Goal: Task Accomplishment & Management: Use online tool/utility

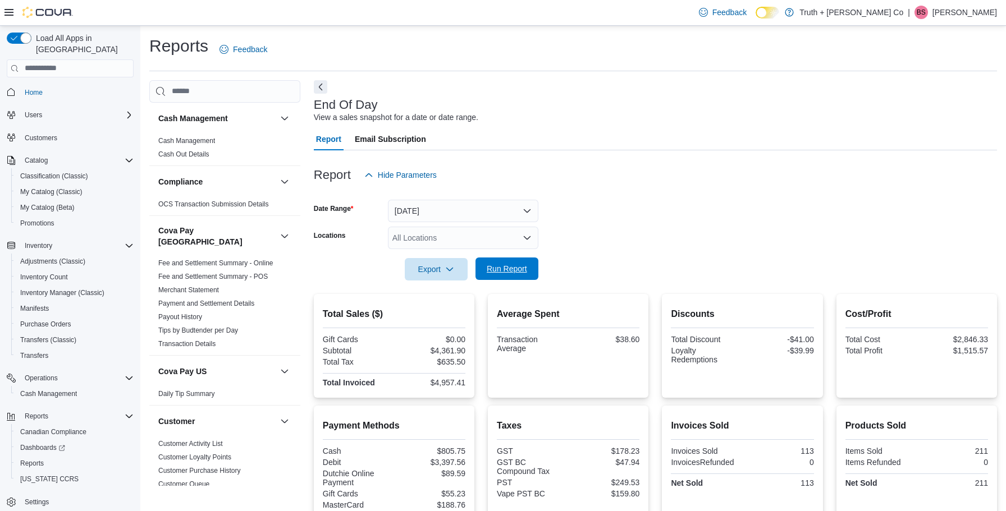
click at [515, 265] on span "Run Report" at bounding box center [507, 268] width 40 height 11
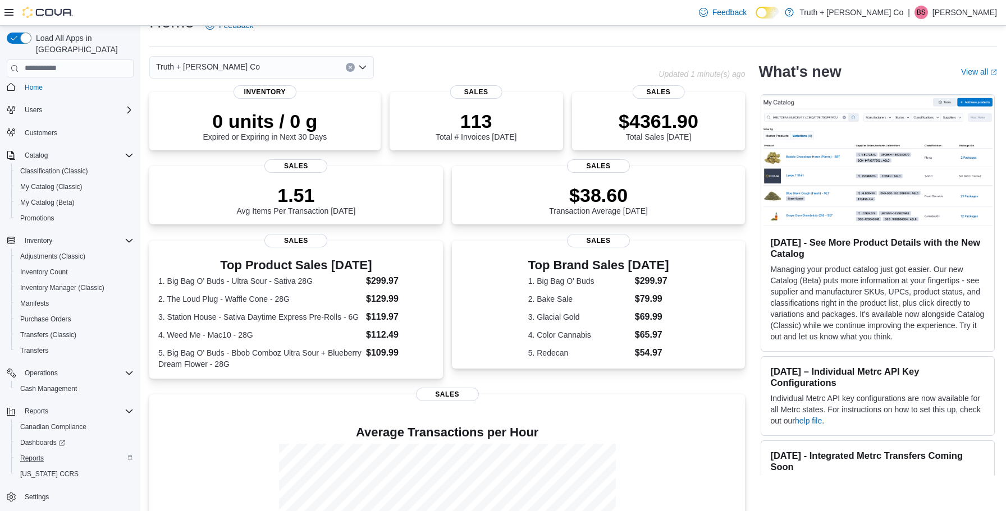
scroll to position [51, 0]
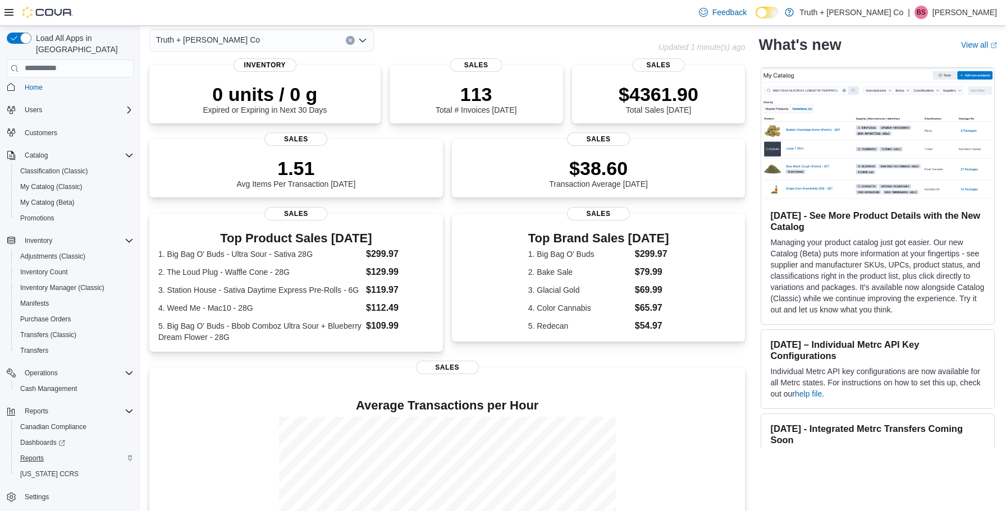
click at [29, 454] on span "Reports" at bounding box center [32, 458] width 24 height 9
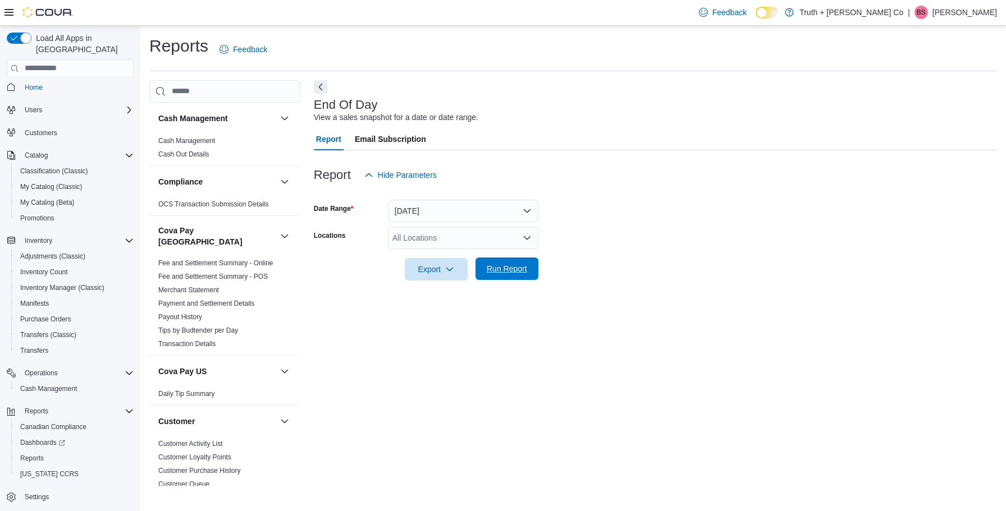
click at [515, 268] on span "Run Report" at bounding box center [507, 268] width 40 height 11
